Goal: Information Seeking & Learning: Learn about a topic

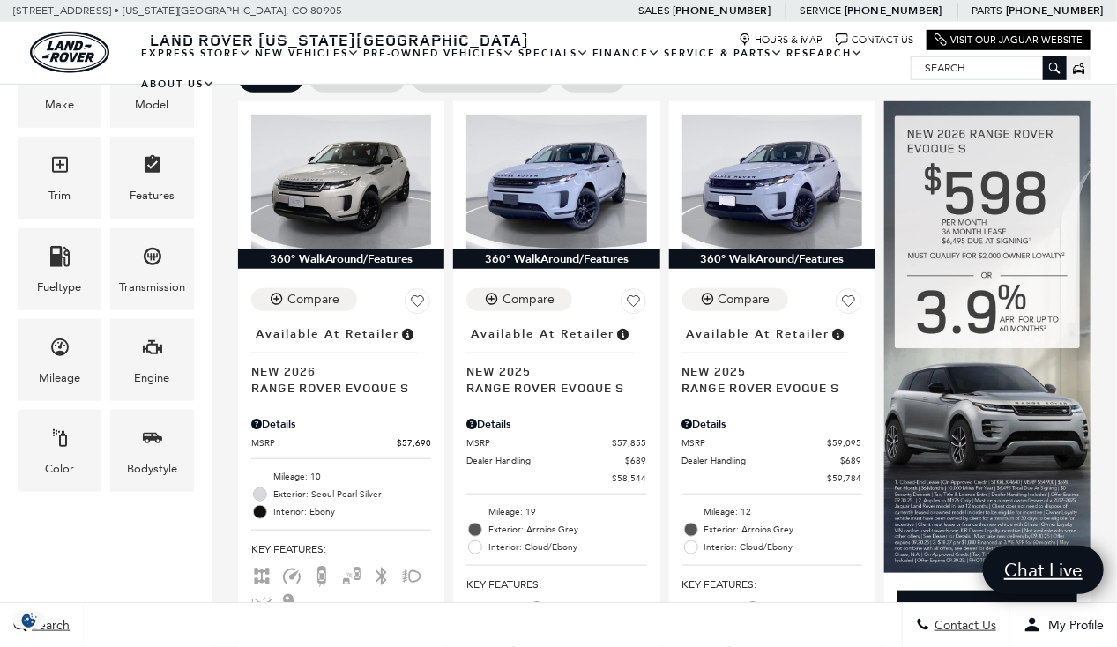
scroll to position [435, 0]
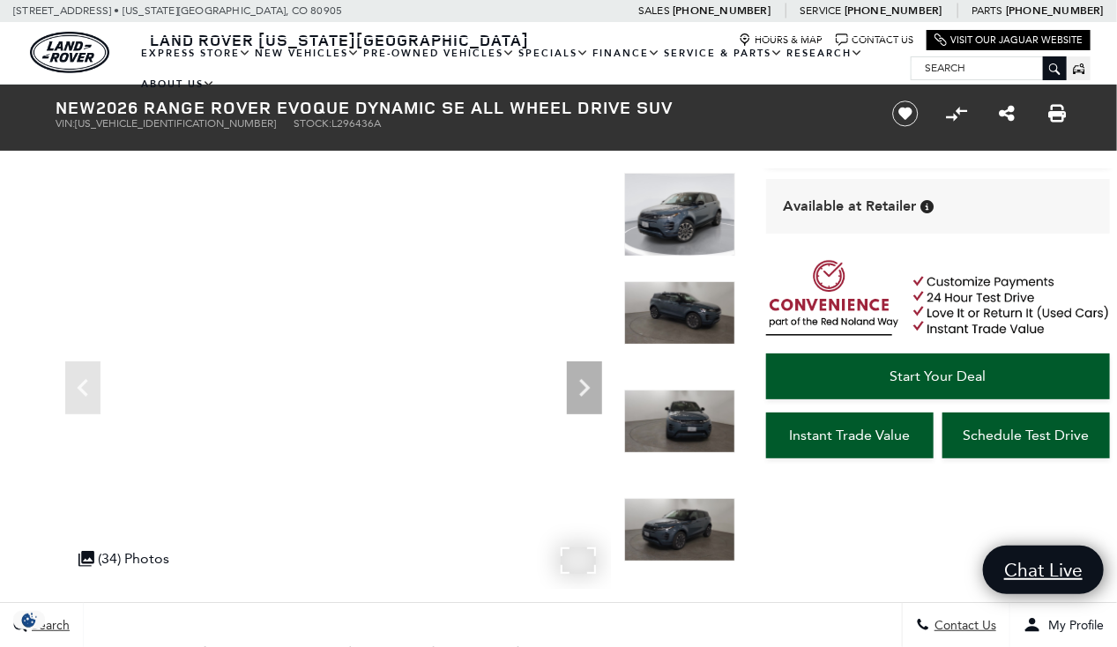
scroll to position [86, 0]
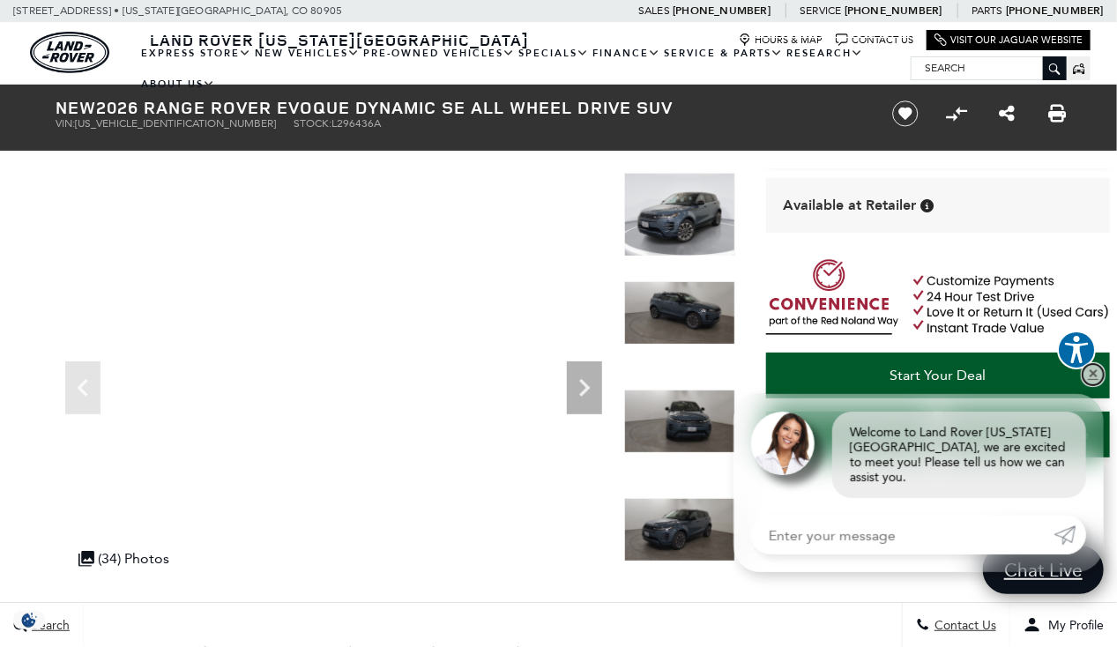
click at [1089, 385] on link "✕" at bounding box center [1093, 374] width 21 height 21
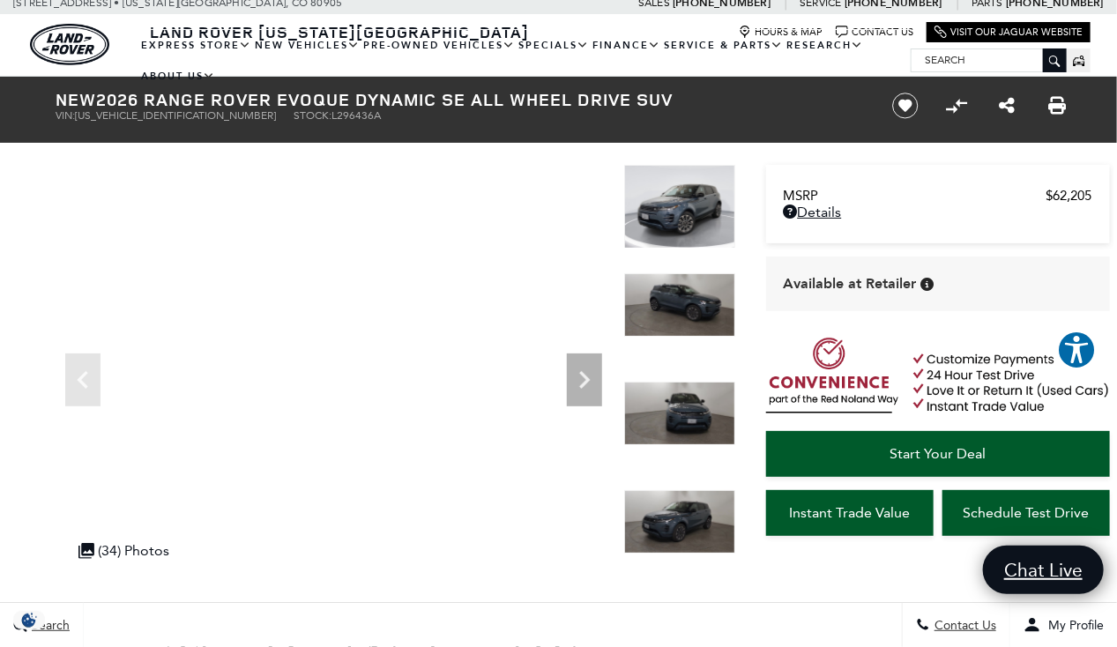
scroll to position [0, 0]
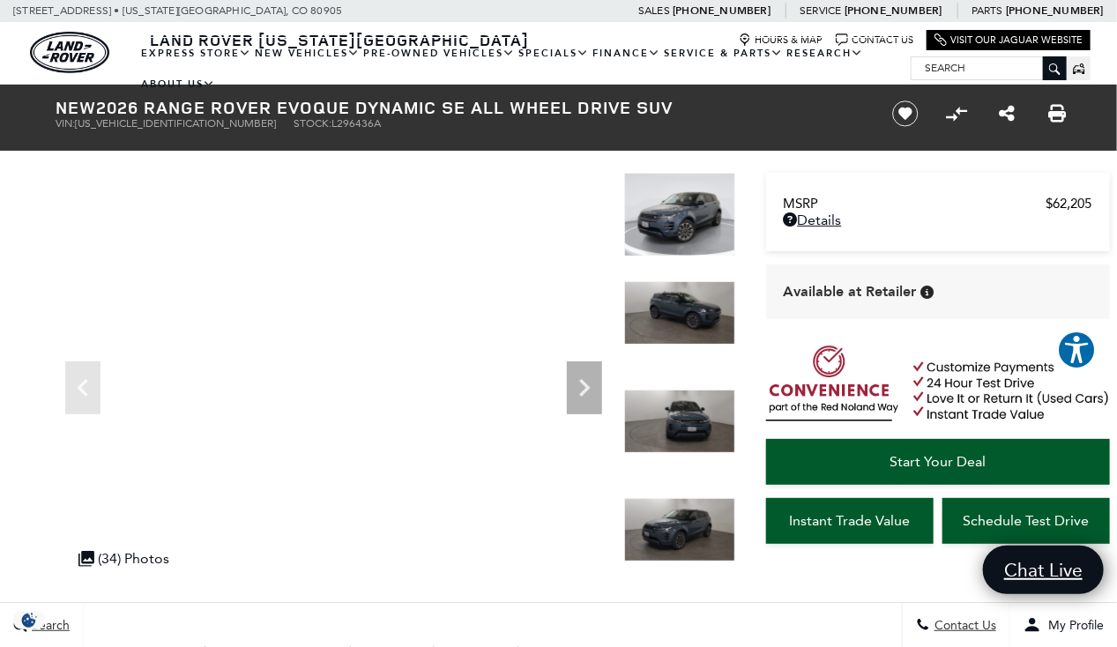
click at [684, 231] on img at bounding box center [679, 215] width 111 height 84
click at [583, 388] on icon "Next" at bounding box center [584, 387] width 35 height 35
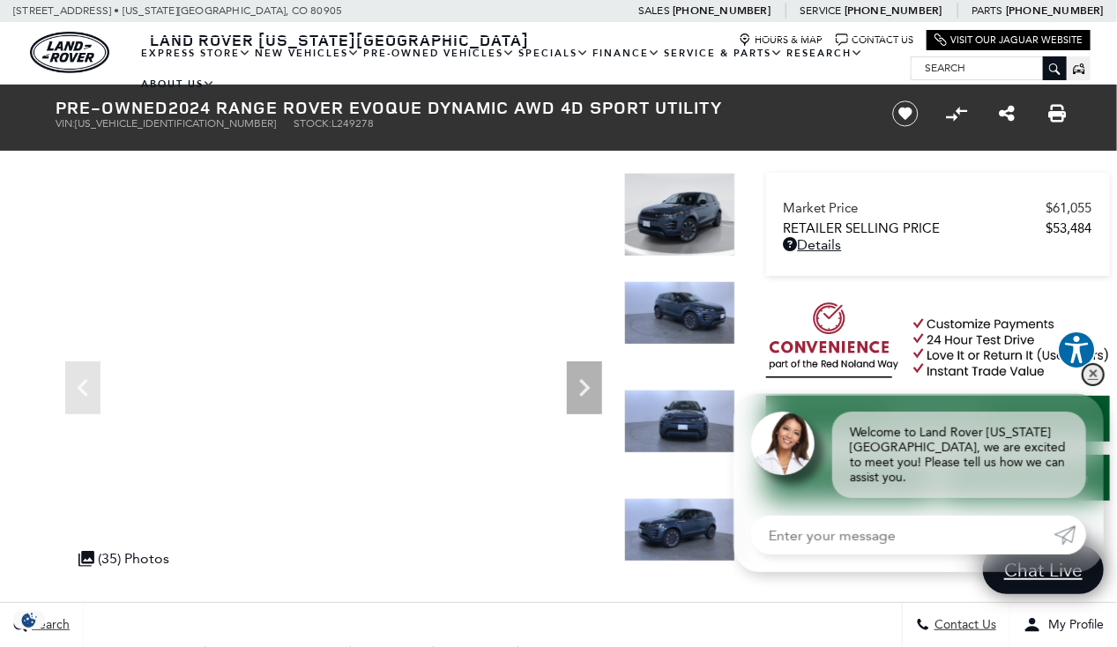
click at [1087, 385] on link "✕" at bounding box center [1093, 374] width 21 height 21
